Goal: Information Seeking & Learning: Compare options

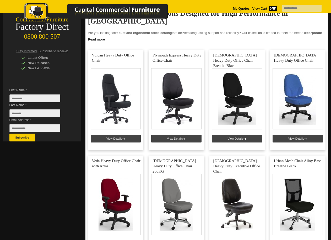
scroll to position [87, 0]
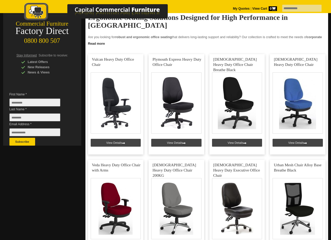
click at [301, 140] on link at bounding box center [298, 104] width 56 height 101
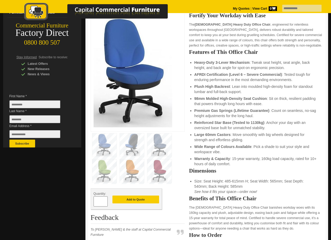
scroll to position [87, 0]
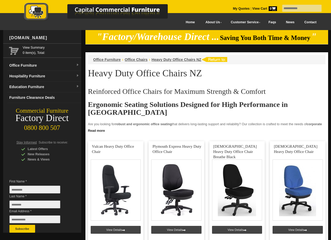
scroll to position [87, 0]
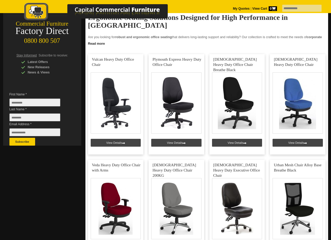
click at [171, 144] on link at bounding box center [177, 104] width 56 height 101
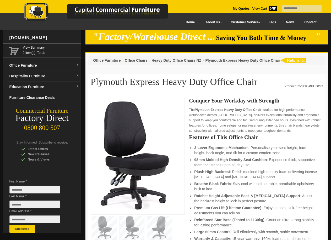
scroll to position [105, 0]
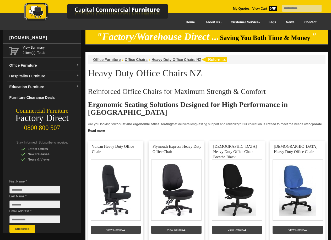
scroll to position [174, 0]
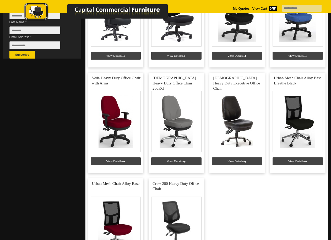
click at [299, 163] on link at bounding box center [298, 123] width 56 height 101
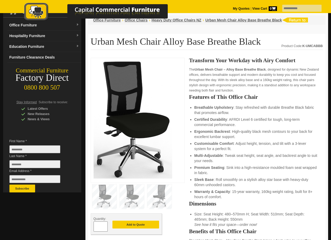
scroll to position [122, 0]
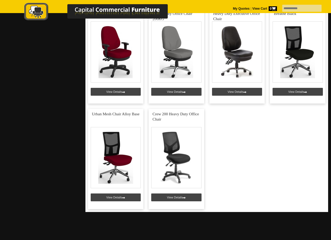
scroll to position [244, 0]
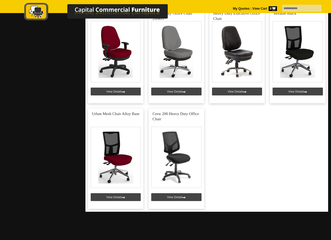
click at [187, 198] on link at bounding box center [177, 159] width 56 height 101
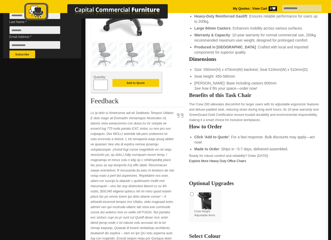
scroll to position [297, 0]
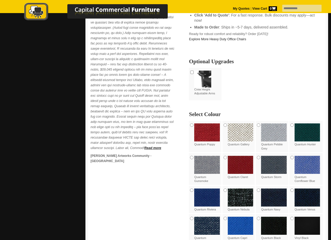
click at [214, 132] on img at bounding box center [207, 133] width 26 height 18
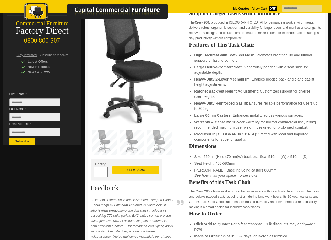
scroll to position [0, 0]
